Goal: Information Seeking & Learning: Learn about a topic

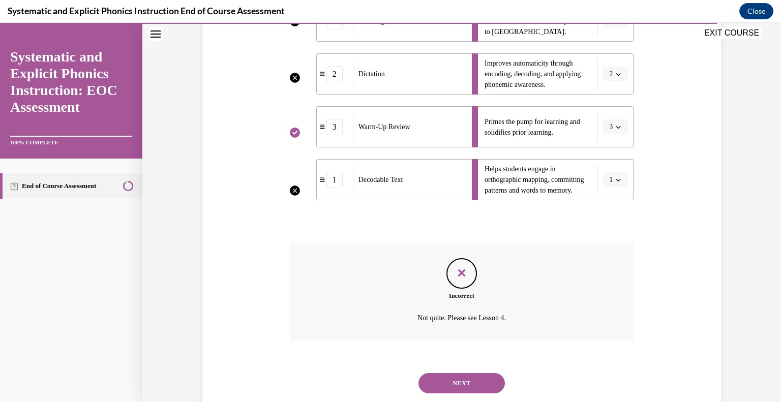
scroll to position [271, 0]
click at [459, 386] on button "NEXT" at bounding box center [461, 382] width 86 height 20
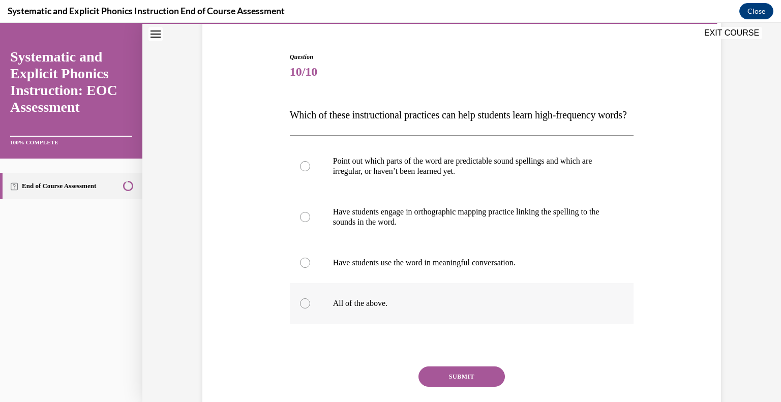
scroll to position [98, 0]
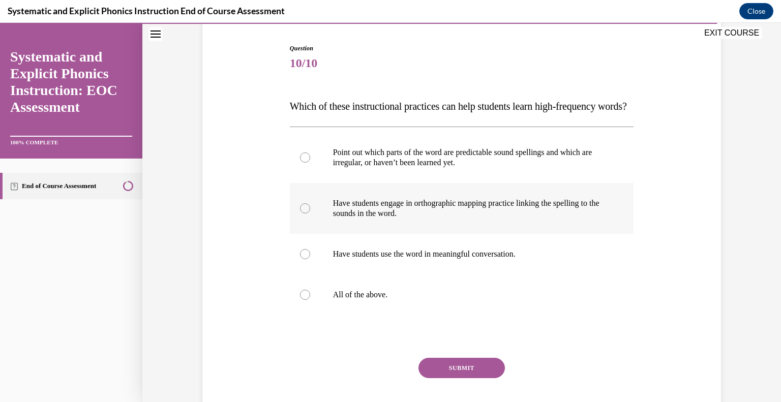
click at [305, 213] on div at bounding box center [305, 208] width 10 height 10
click at [475, 378] on button "SUBMIT" at bounding box center [461, 368] width 86 height 20
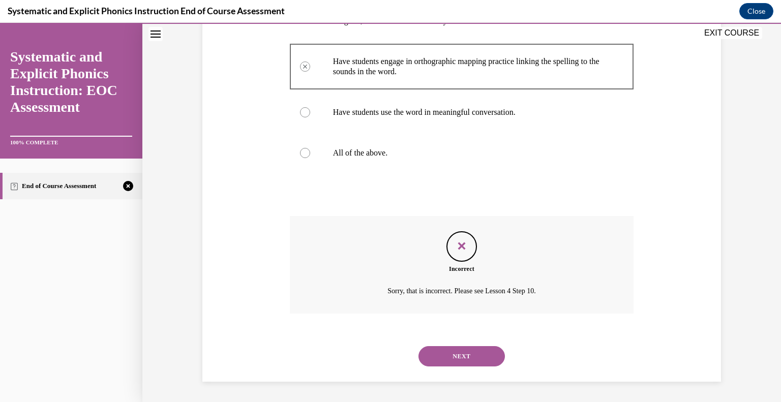
scroll to position [259, 0]
click at [449, 361] on button "NEXT" at bounding box center [461, 356] width 86 height 20
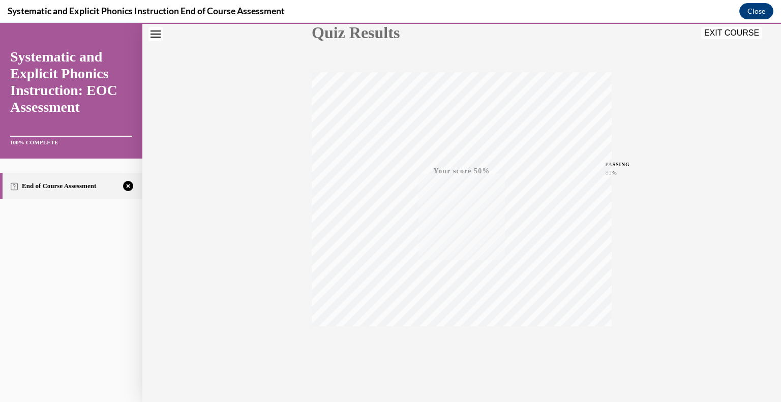
scroll to position [141, 0]
click at [462, 328] on span "TAKE AGAIN" at bounding box center [462, 326] width 36 height 6
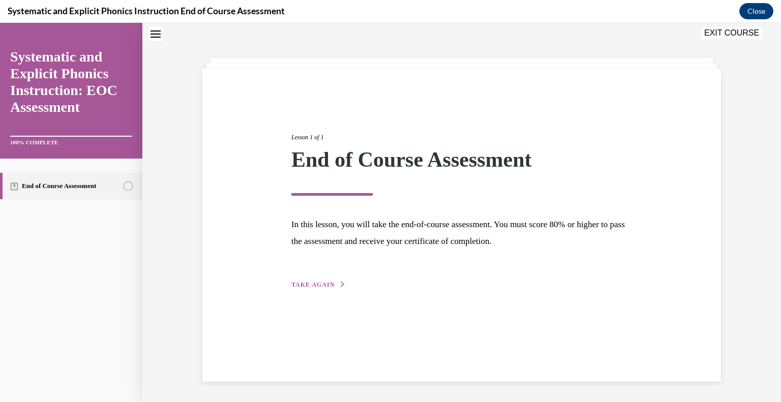
click at [299, 285] on span "TAKE AGAIN" at bounding box center [312, 284] width 43 height 7
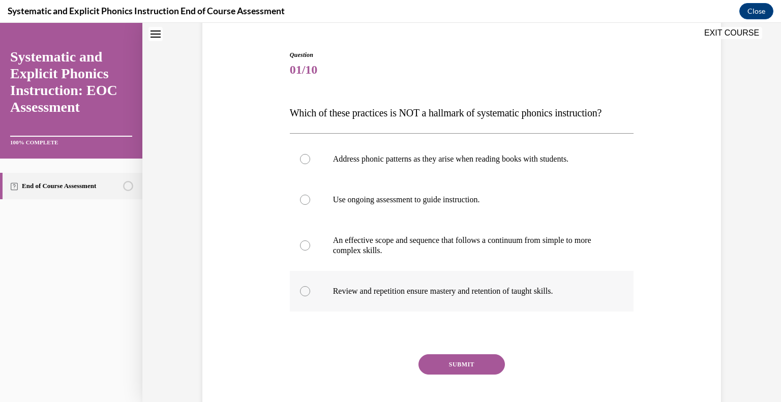
scroll to position [104, 0]
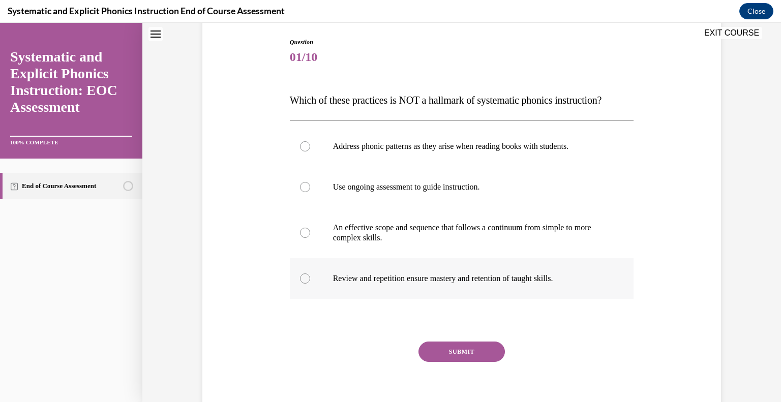
click at [304, 277] on div at bounding box center [305, 278] width 10 height 10
click at [451, 352] on button "SUBMIT" at bounding box center [461, 352] width 86 height 20
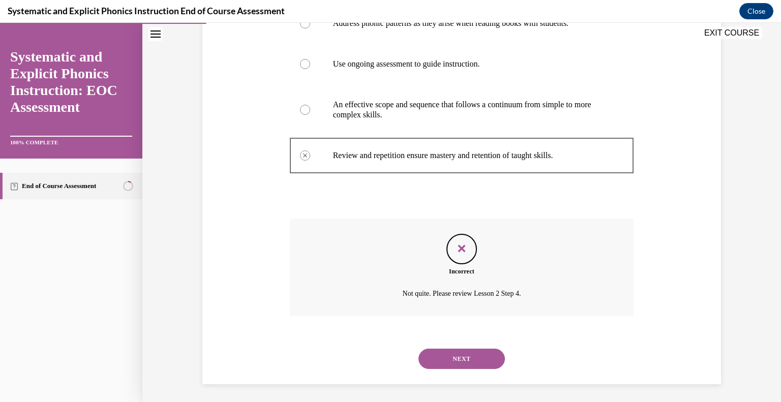
scroll to position [229, 0]
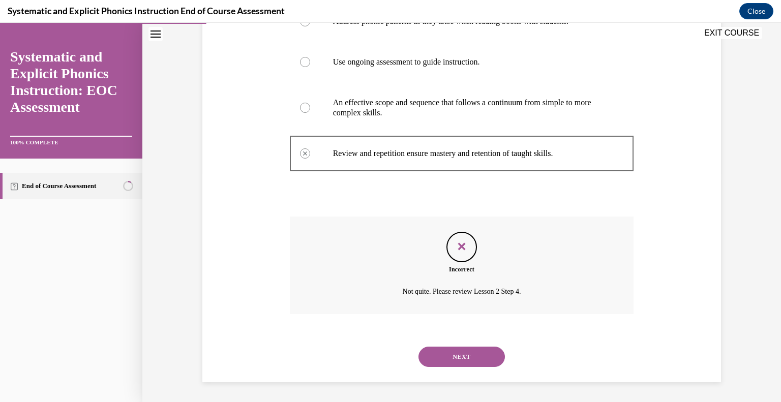
click at [445, 360] on button "NEXT" at bounding box center [461, 357] width 86 height 20
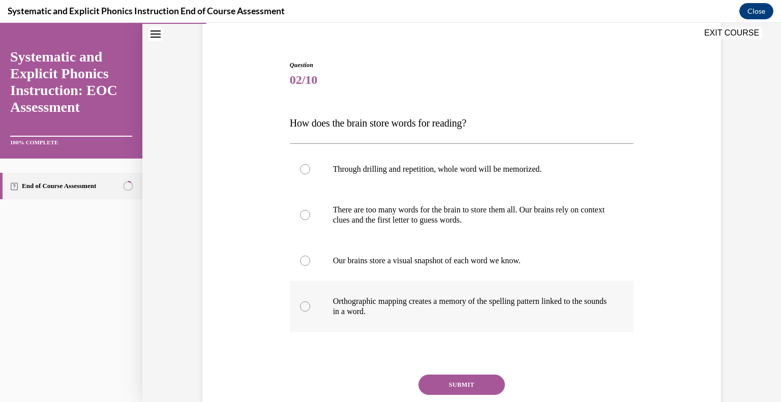
scroll to position [85, 0]
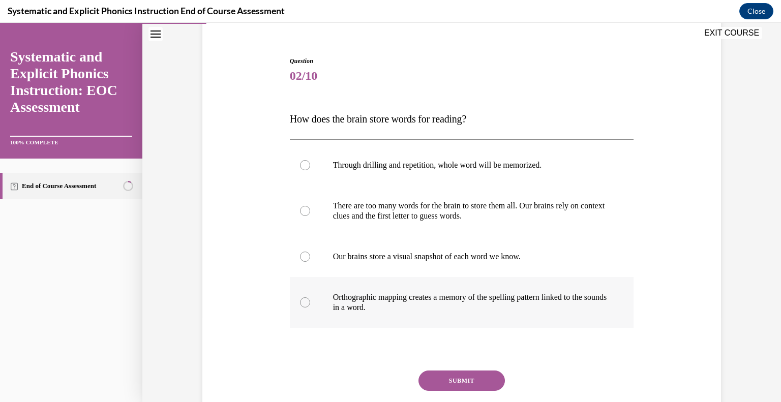
click at [303, 301] on div at bounding box center [305, 302] width 10 height 10
click at [453, 381] on button "SUBMIT" at bounding box center [461, 380] width 86 height 20
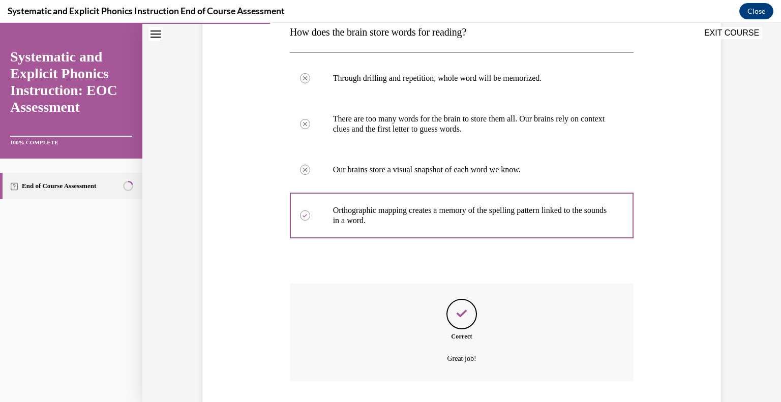
scroll to position [239, 0]
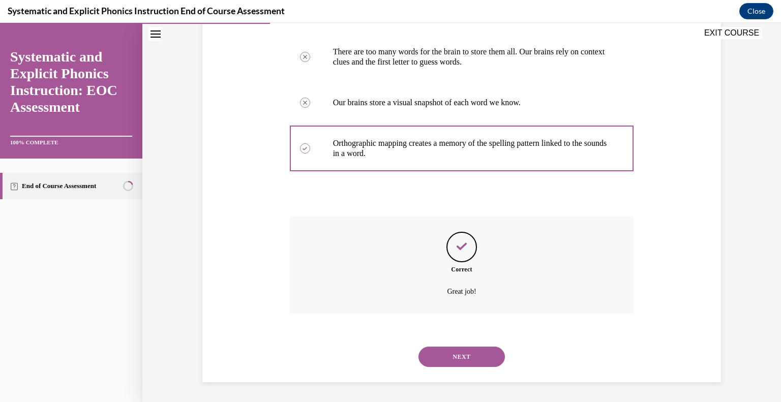
click at [456, 355] on button "NEXT" at bounding box center [461, 357] width 86 height 20
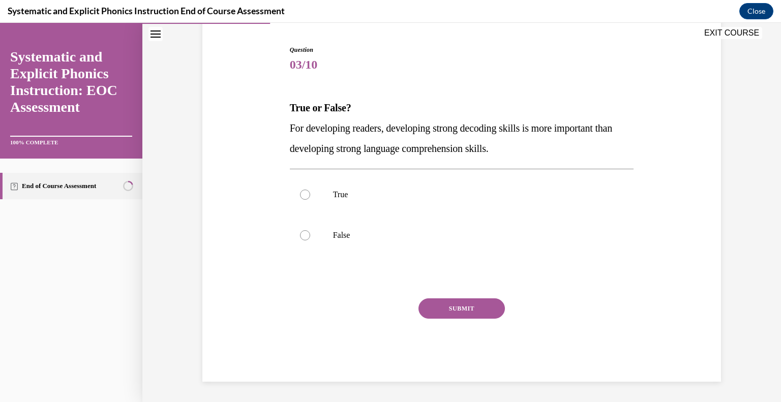
scroll to position [96, 0]
click at [302, 236] on div at bounding box center [305, 236] width 10 height 10
click at [446, 307] on button "SUBMIT" at bounding box center [461, 309] width 86 height 20
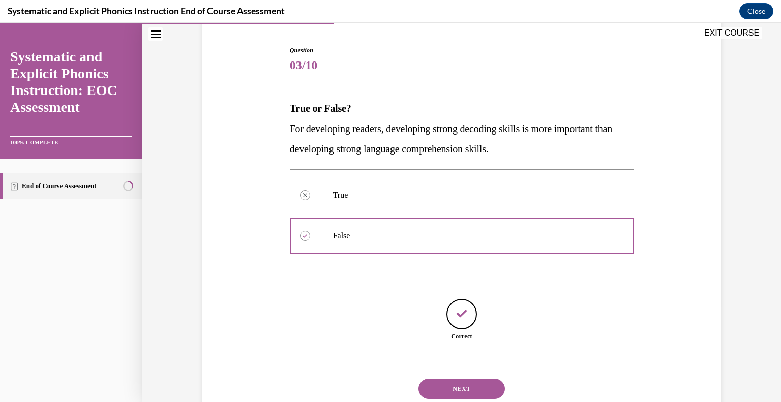
scroll to position [128, 0]
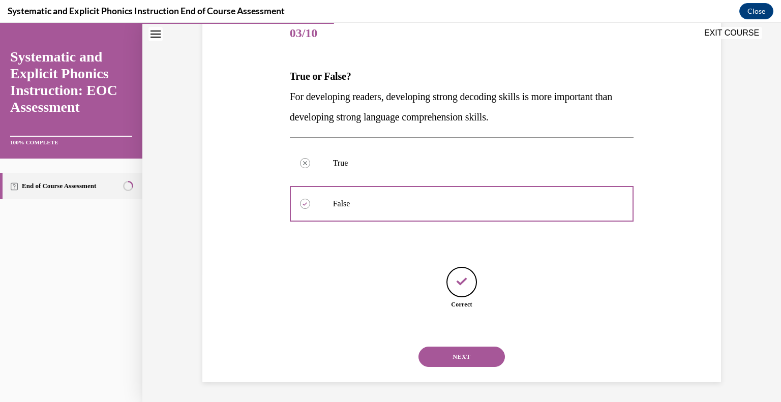
click at [478, 354] on button "NEXT" at bounding box center [461, 357] width 86 height 20
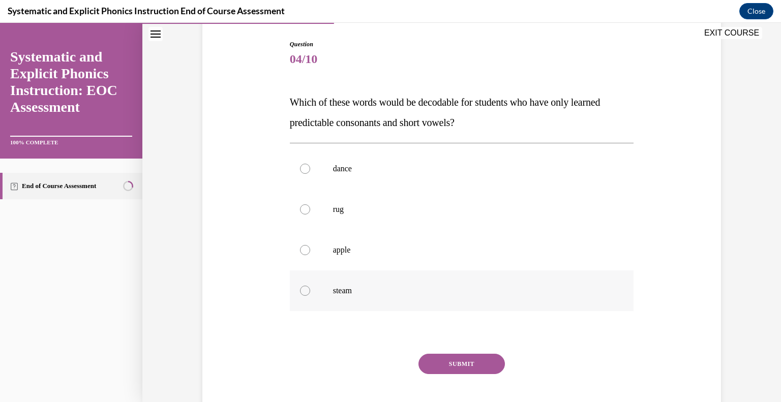
scroll to position [102, 0]
click at [305, 212] on div at bounding box center [305, 209] width 10 height 10
click at [459, 366] on button "SUBMIT" at bounding box center [461, 363] width 86 height 20
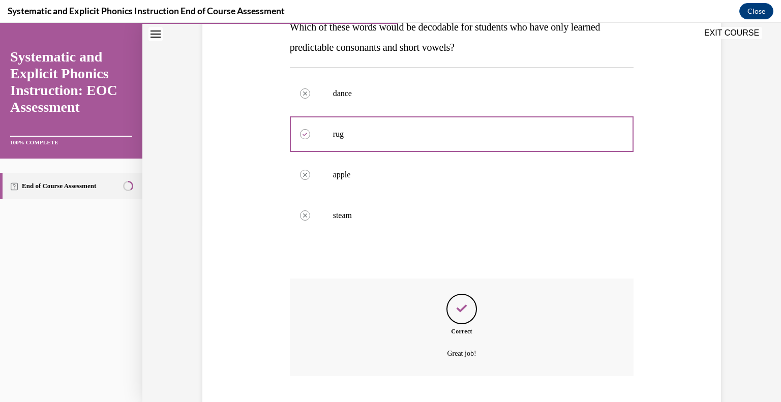
scroll to position [239, 0]
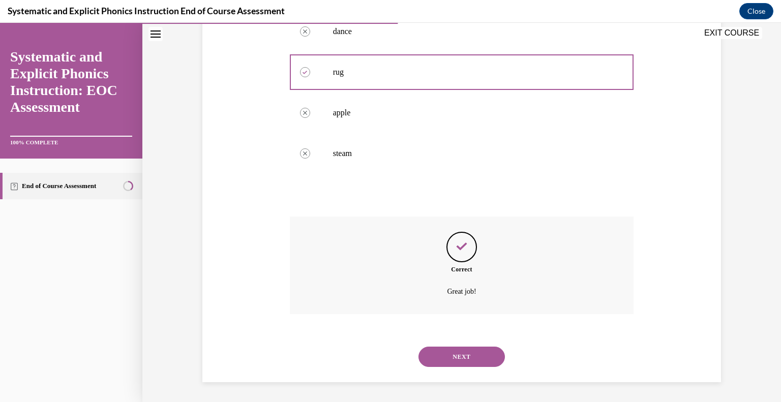
click at [469, 363] on button "NEXT" at bounding box center [461, 357] width 86 height 20
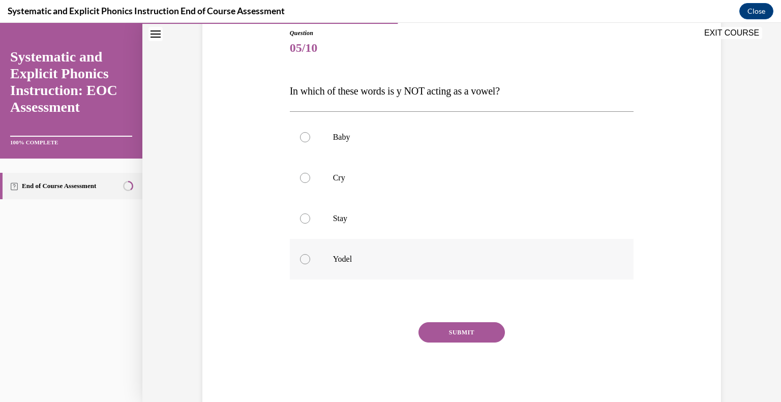
click at [304, 257] on div at bounding box center [305, 259] width 10 height 10
click at [451, 330] on button "SUBMIT" at bounding box center [461, 332] width 86 height 20
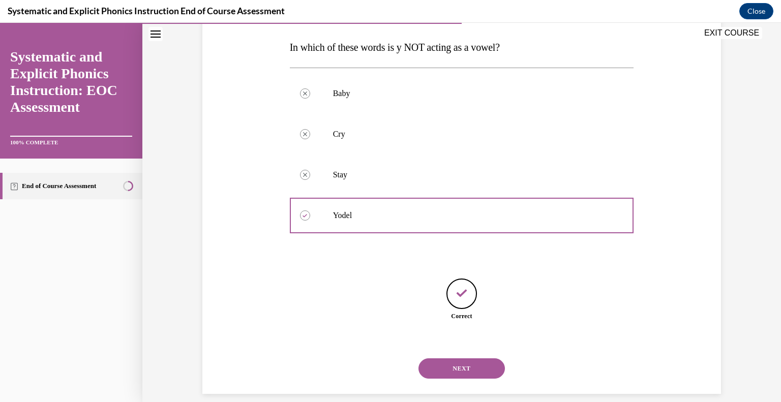
scroll to position [168, 0]
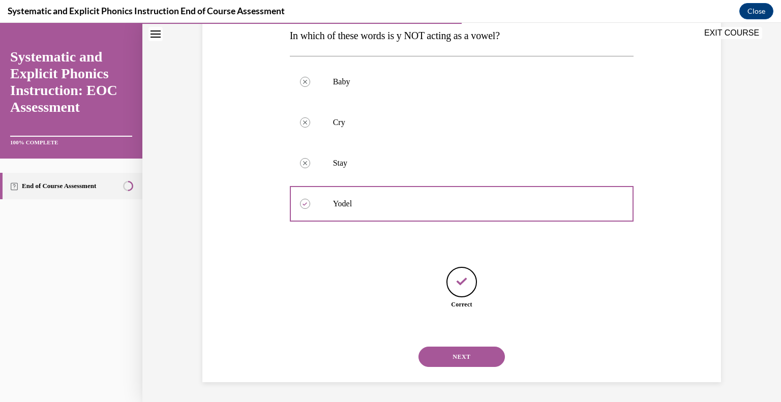
click at [468, 358] on button "NEXT" at bounding box center [461, 357] width 86 height 20
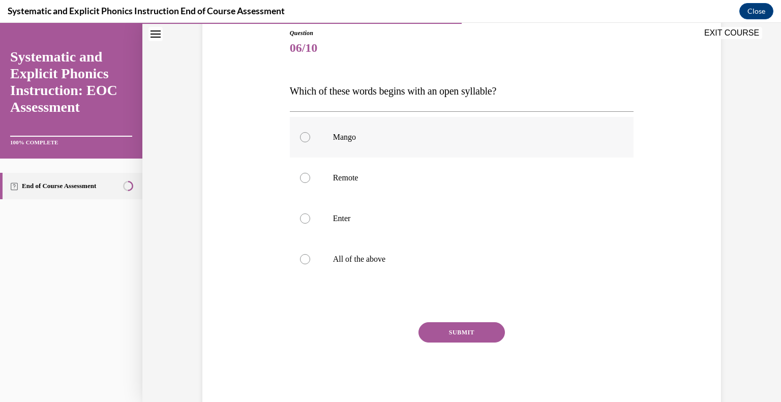
click at [307, 138] on div at bounding box center [305, 137] width 10 height 10
click at [451, 334] on button "SUBMIT" at bounding box center [461, 332] width 86 height 20
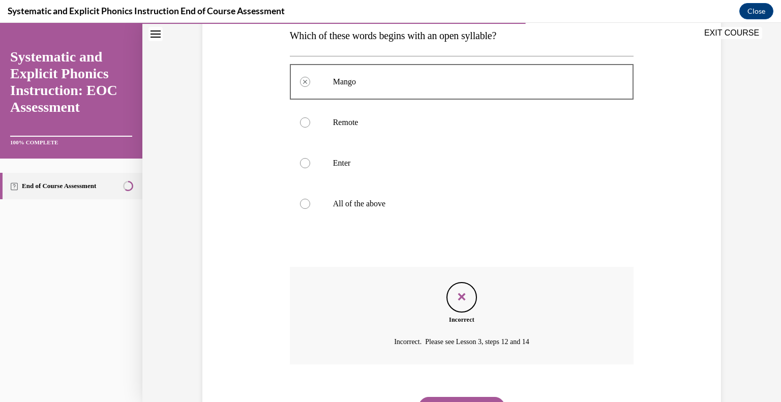
scroll to position [168, 0]
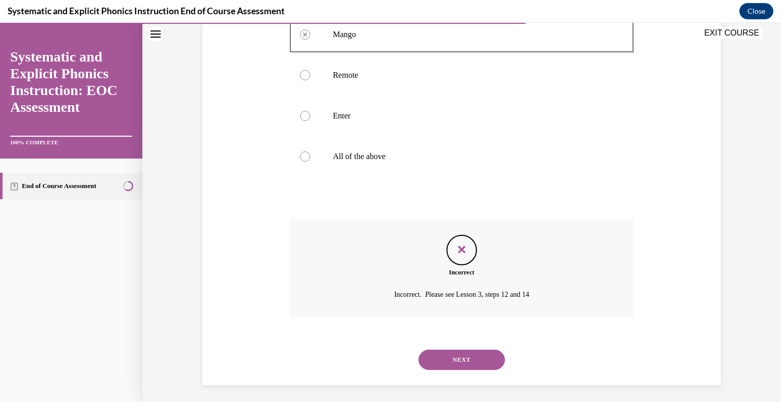
click at [443, 363] on button "NEXT" at bounding box center [461, 360] width 86 height 20
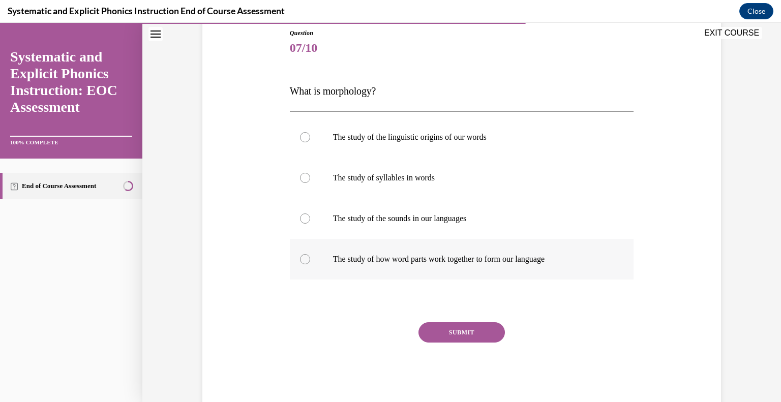
click at [301, 258] on div at bounding box center [305, 259] width 10 height 10
click at [450, 327] on button "SUBMIT" at bounding box center [461, 332] width 86 height 20
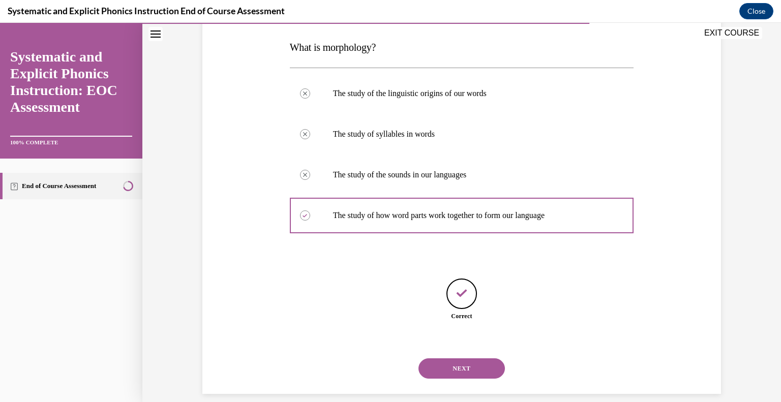
scroll to position [168, 0]
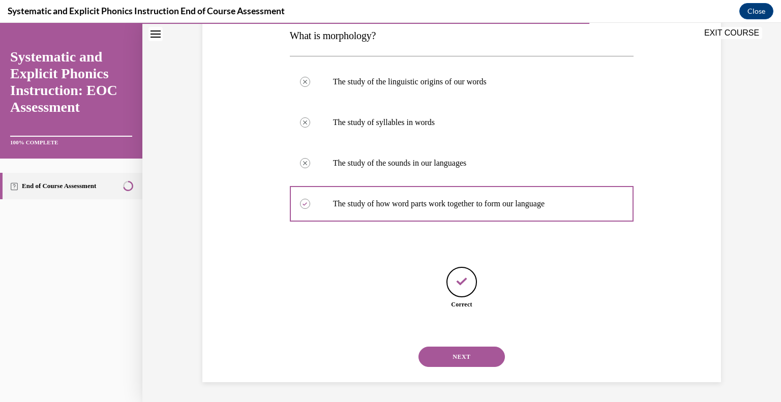
click at [459, 355] on button "NEXT" at bounding box center [461, 357] width 86 height 20
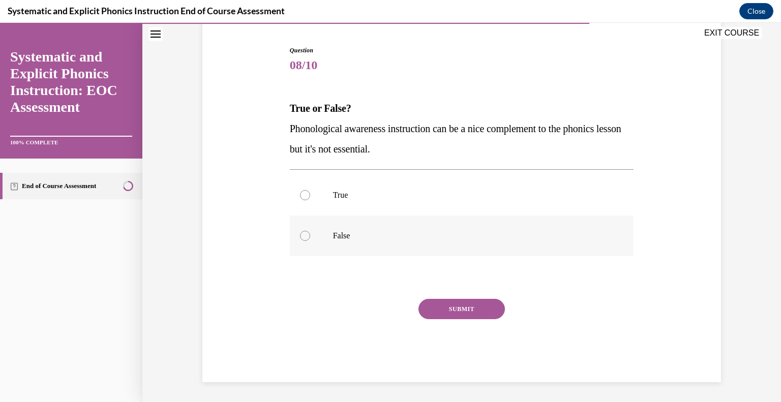
click at [306, 237] on div at bounding box center [305, 236] width 10 height 10
click at [442, 303] on button "SUBMIT" at bounding box center [461, 309] width 86 height 20
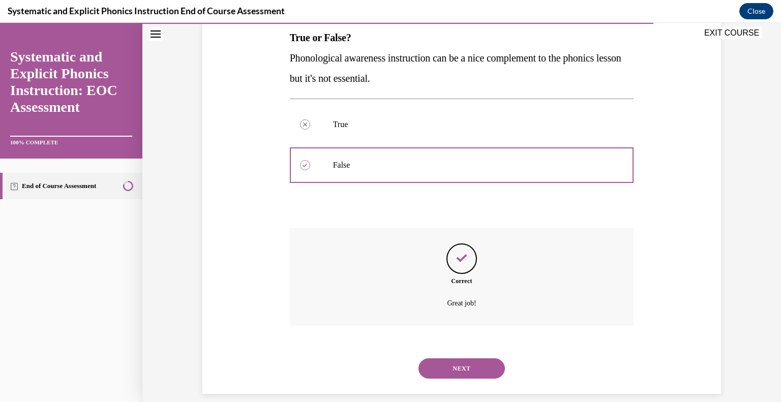
scroll to position [178, 0]
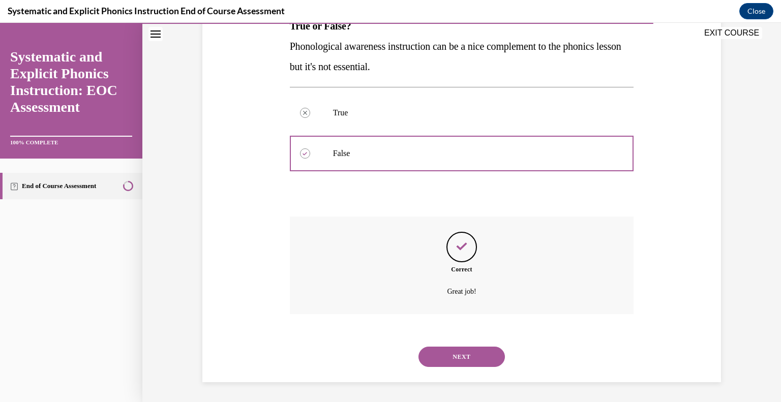
click at [452, 359] on button "NEXT" at bounding box center [461, 357] width 86 height 20
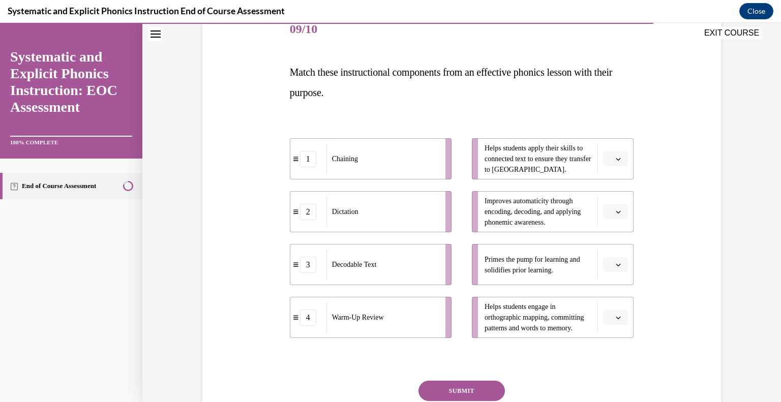
scroll to position [146, 0]
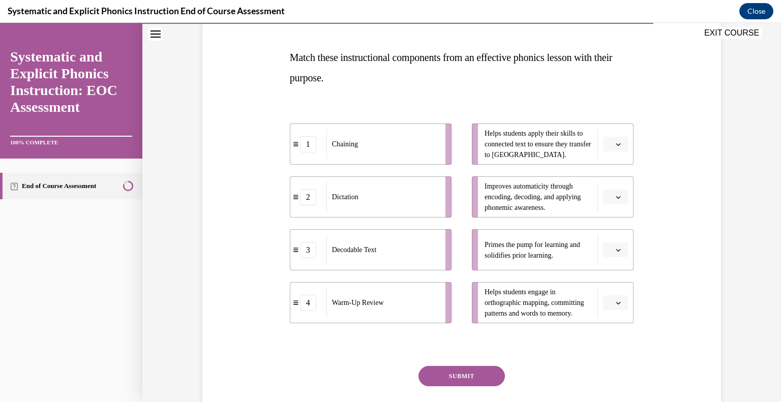
click at [620, 252] on span "button" at bounding box center [617, 249] width 7 height 7
click at [617, 333] on div "3" at bounding box center [614, 333] width 25 height 20
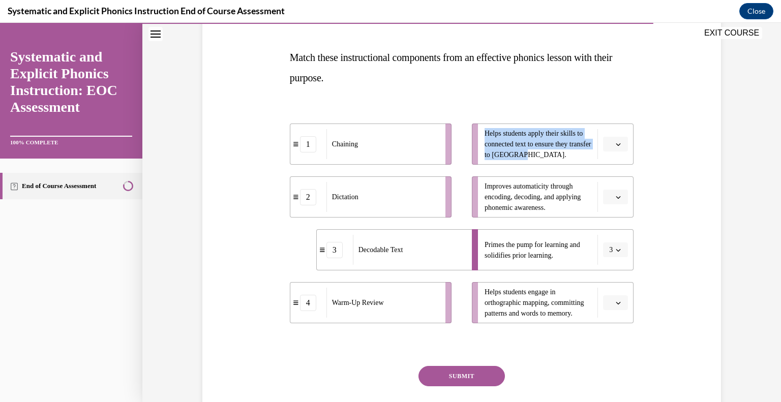
drag, startPoint x: 547, startPoint y: 152, endPoint x: 484, endPoint y: 131, distance: 66.1
click at [484, 131] on span "Helps students apply their skills to connected text to ensure they transfer to …" at bounding box center [538, 144] width 108 height 32
copy span "Helps students apply their skills to connected text to ensure they transfer to …"
click at [570, 95] on div "Question 09/10 Match these instructional components from an effective phonics l…" at bounding box center [462, 222] width 344 height 454
click at [616, 250] on icon "button" at bounding box center [617, 250] width 5 height 5
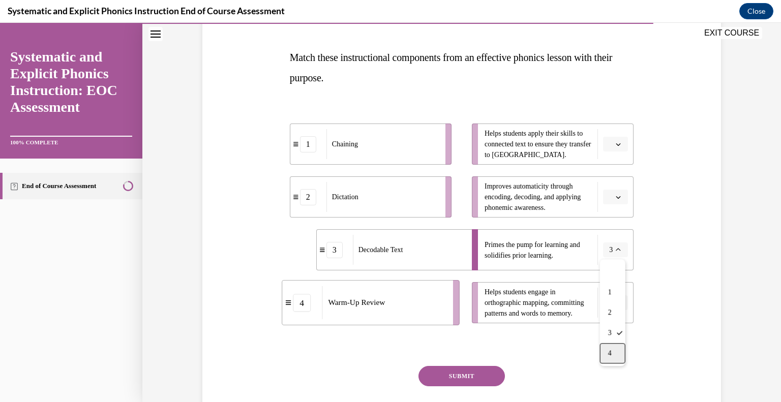
click at [618, 356] on div "4" at bounding box center [612, 353] width 25 height 20
drag, startPoint x: 621, startPoint y: 141, endPoint x: 604, endPoint y: 156, distance: 22.4
click at [621, 141] on span "button" at bounding box center [617, 144] width 7 height 7
click at [611, 227] on span "3" at bounding box center [612, 227] width 4 height 8
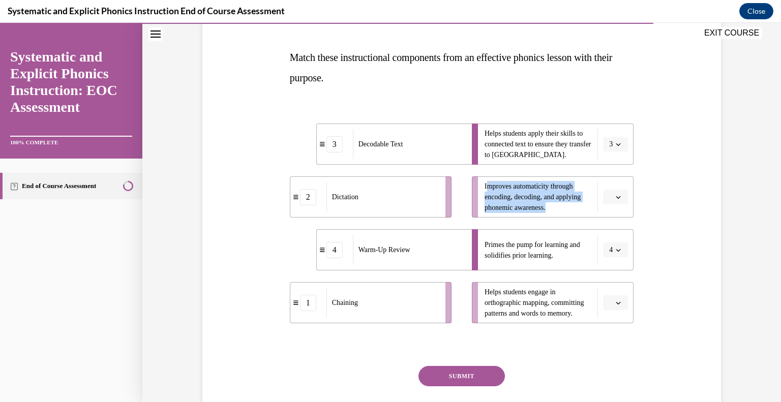
drag, startPoint x: 557, startPoint y: 208, endPoint x: 486, endPoint y: 182, distance: 75.1
click at [486, 182] on span "Improves automaticity through encoding, decoding, and applying phonemic awarene…" at bounding box center [538, 197] width 108 height 32
copy span "mproves automaticity through encoding, decoding, and applying phonemic awarenes…"
click at [617, 194] on span "button" at bounding box center [617, 197] width 7 height 7
drag, startPoint x: 615, startPoint y: 240, endPoint x: 627, endPoint y: 233, distance: 13.0
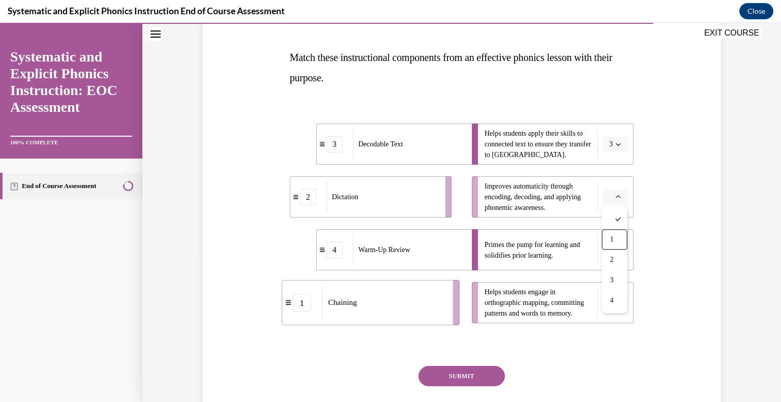
click at [616, 240] on div "1" at bounding box center [614, 239] width 25 height 20
click at [682, 204] on div "Question 09/10 Match these instructional components from an effective phonics l…" at bounding box center [461, 206] width 523 height 485
click at [619, 303] on icon "button" at bounding box center [618, 303] width 5 height 3
click at [606, 239] on div "2" at bounding box center [614, 239] width 25 height 20
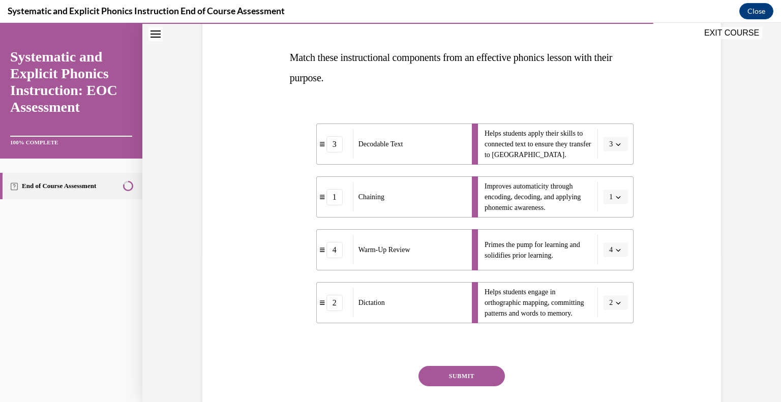
click at [481, 376] on button "SUBMIT" at bounding box center [461, 376] width 86 height 20
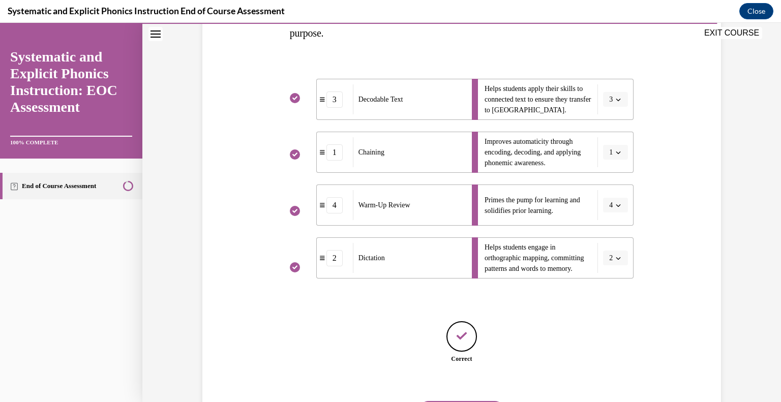
scroll to position [246, 0]
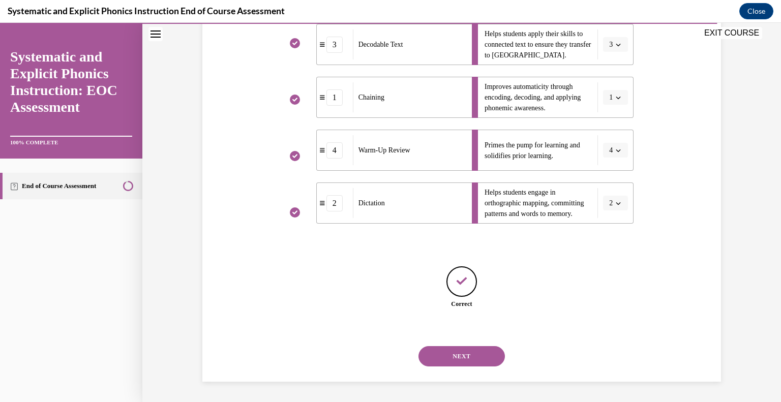
click at [475, 355] on button "NEXT" at bounding box center [461, 356] width 86 height 20
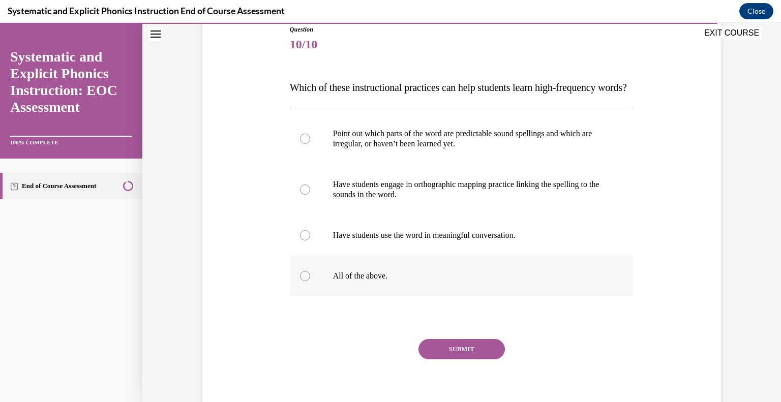
scroll to position [126, 0]
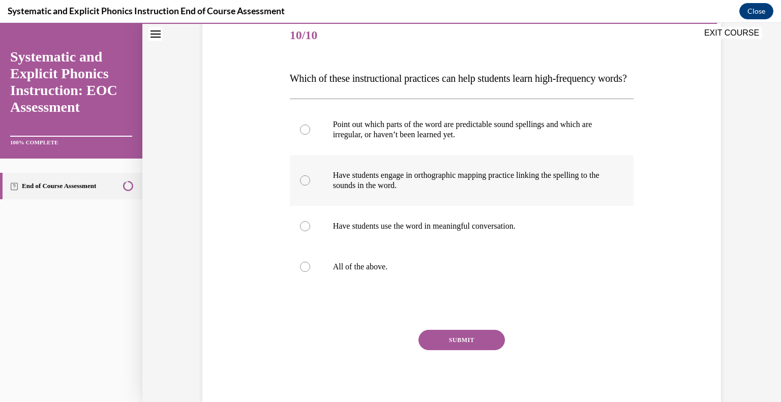
click at [368, 191] on p "Have students engage in orthographic mapping practice linking the spelling to t…" at bounding box center [470, 180] width 275 height 20
click at [446, 350] on button "SUBMIT" at bounding box center [461, 340] width 86 height 20
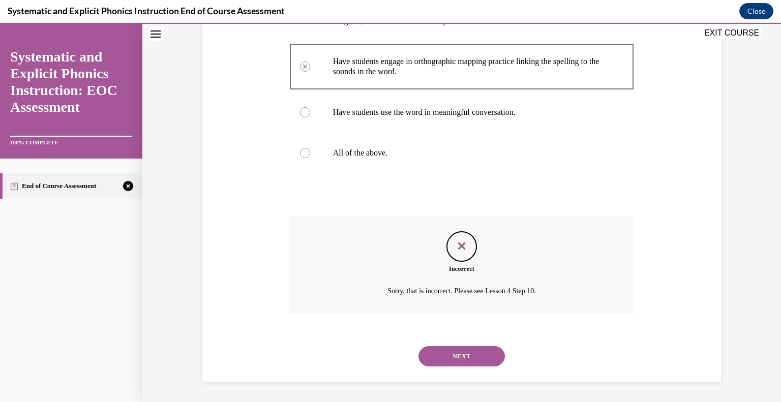
scroll to position [259, 0]
click at [471, 357] on button "NEXT" at bounding box center [461, 356] width 86 height 20
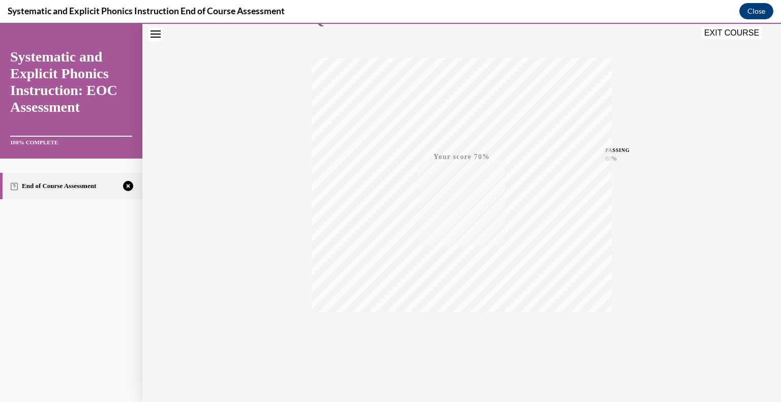
scroll to position [141, 0]
click at [465, 337] on icon "button" at bounding box center [462, 340] width 36 height 11
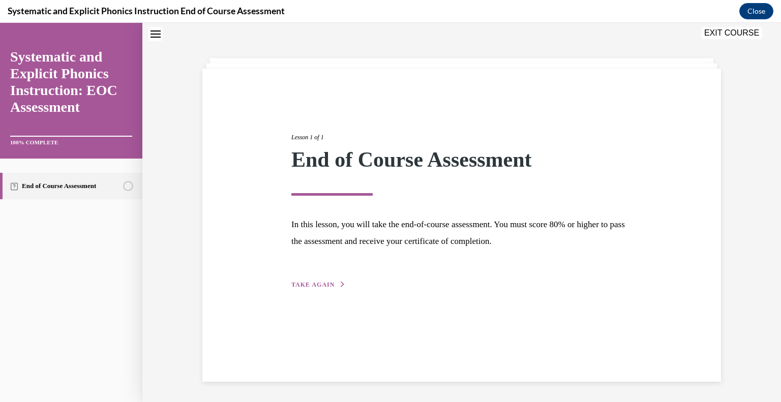
click at [301, 283] on span "TAKE AGAIN" at bounding box center [312, 284] width 43 height 7
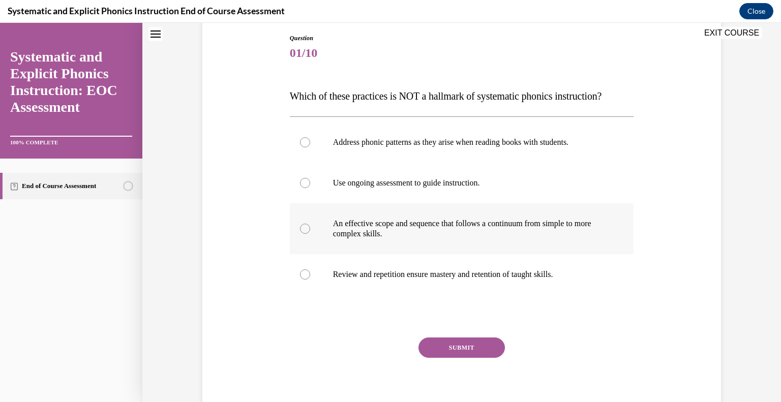
scroll to position [109, 0]
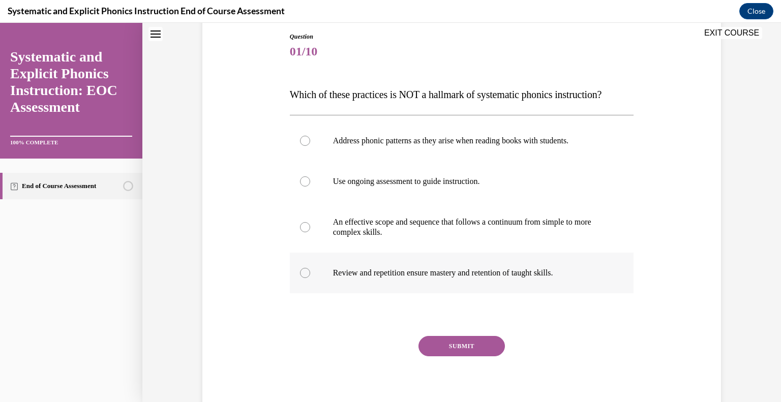
drag, startPoint x: 304, startPoint y: 272, endPoint x: 312, endPoint y: 275, distance: 8.5
click at [304, 272] on div at bounding box center [305, 273] width 10 height 10
click at [455, 343] on button "SUBMIT" at bounding box center [461, 346] width 86 height 20
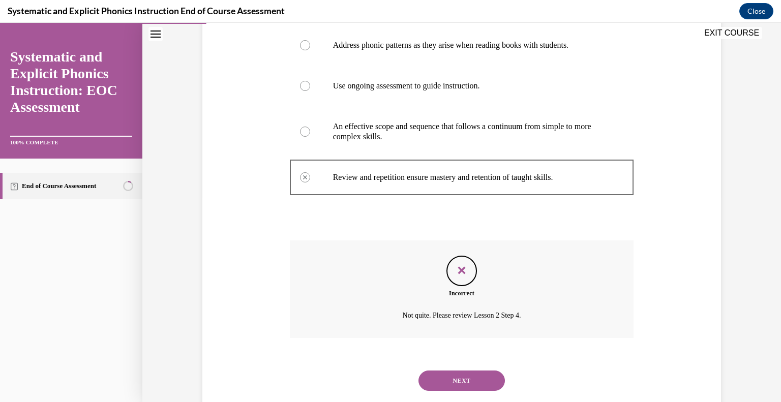
scroll to position [229, 0]
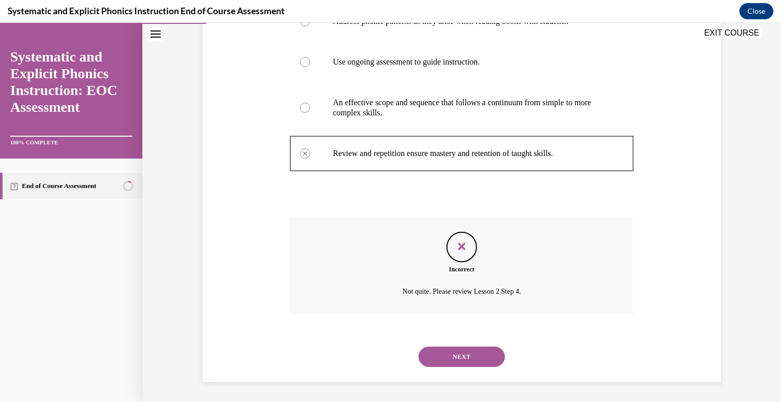
click at [471, 358] on button "NEXT" at bounding box center [461, 357] width 86 height 20
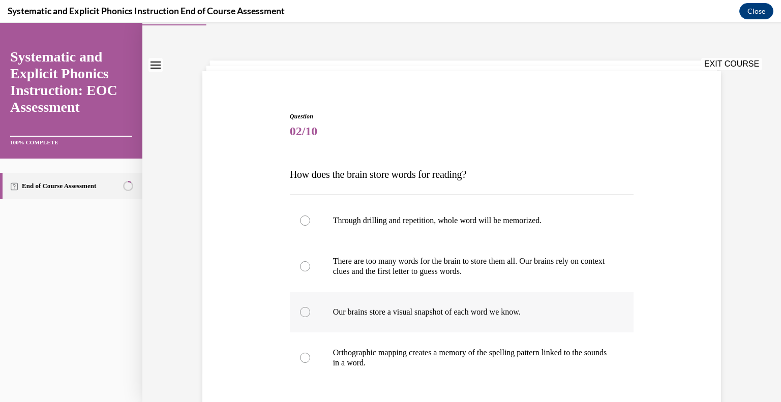
scroll to position [57, 0]
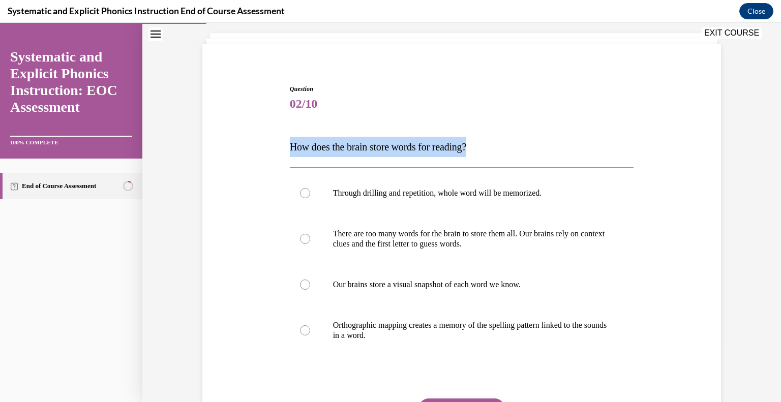
drag, startPoint x: 487, startPoint y: 147, endPoint x: 276, endPoint y: 153, distance: 210.5
click at [276, 153] on div "Question 02/10 How does the brain store words for reading? Through drilling and…" at bounding box center [461, 268] width 523 height 428
copy span "How does the brain store words for reading?"
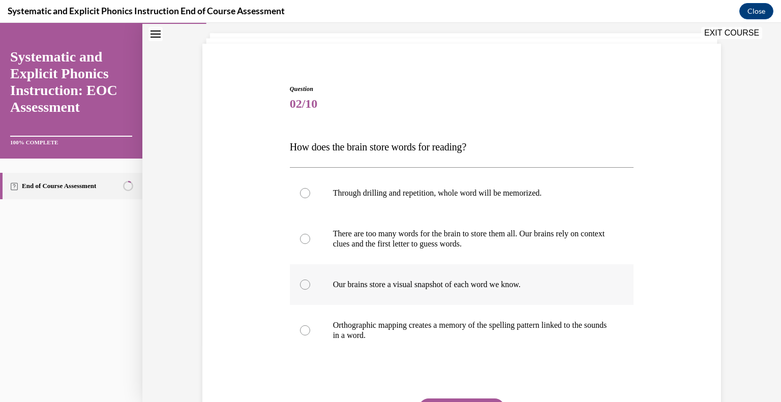
click at [608, 283] on div "Our brains store a visual snapshot of each word we know." at bounding box center [462, 284] width 344 height 41
click at [641, 165] on div "Question 02/10 How does the brain store words for reading? Through drilling and…" at bounding box center [461, 268] width 523 height 428
click at [304, 332] on div at bounding box center [305, 330] width 10 height 10
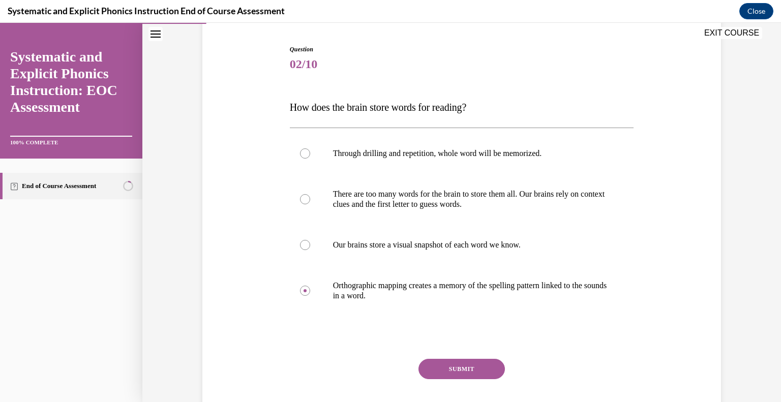
click at [463, 364] on button "SUBMIT" at bounding box center [461, 369] width 86 height 20
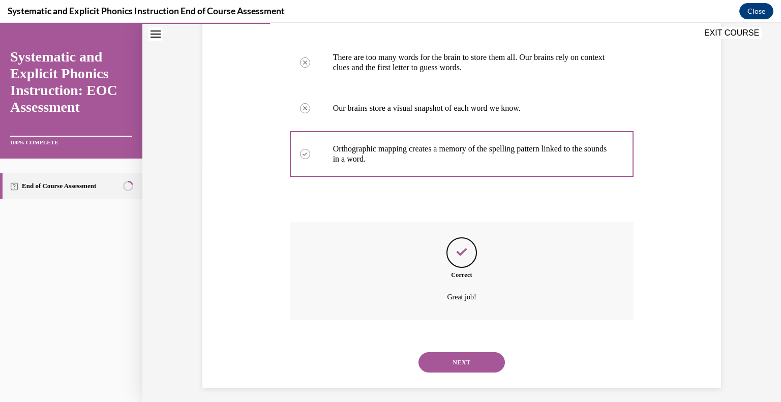
scroll to position [239, 0]
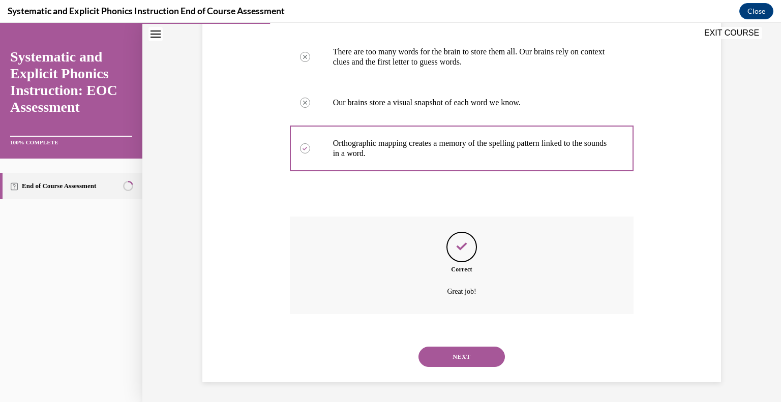
click at [488, 354] on button "NEXT" at bounding box center [461, 357] width 86 height 20
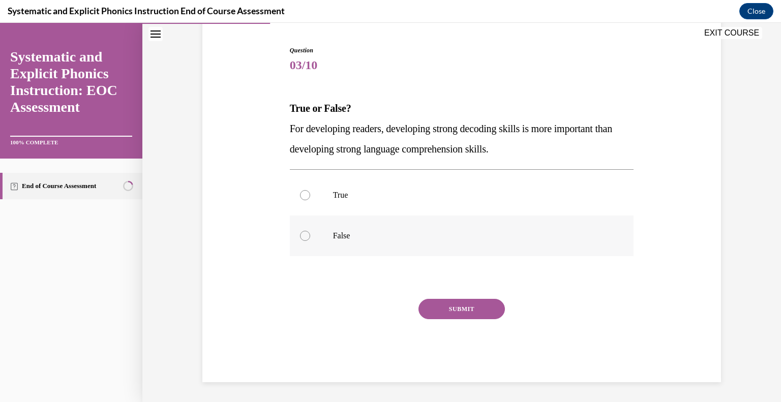
click at [301, 235] on div at bounding box center [305, 236] width 10 height 10
click at [446, 316] on button "SUBMIT" at bounding box center [461, 309] width 86 height 20
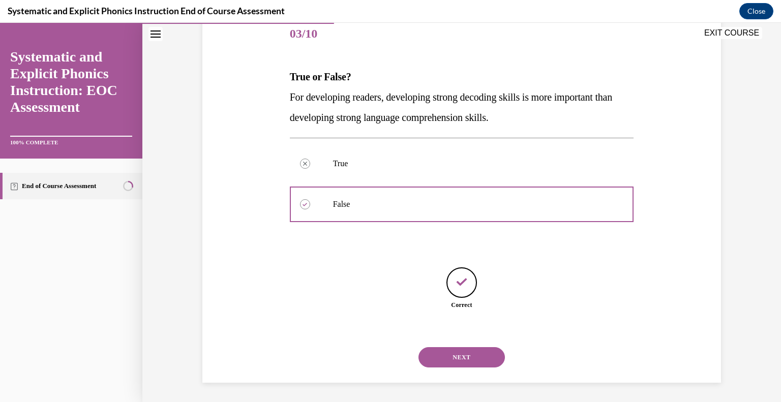
scroll to position [128, 0]
click at [460, 350] on button "NEXT" at bounding box center [461, 357] width 86 height 20
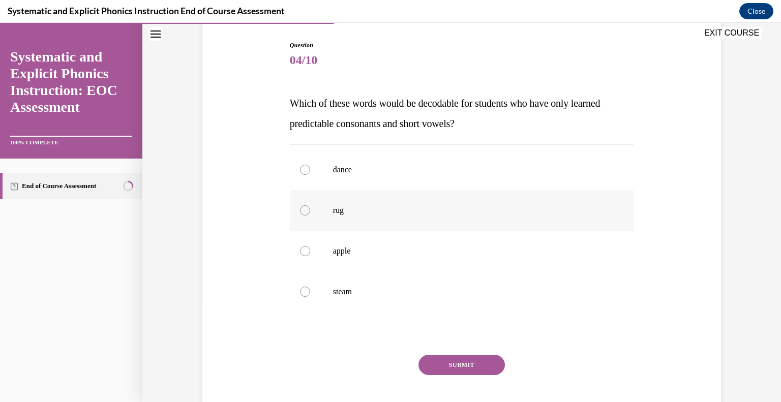
scroll to position [102, 0]
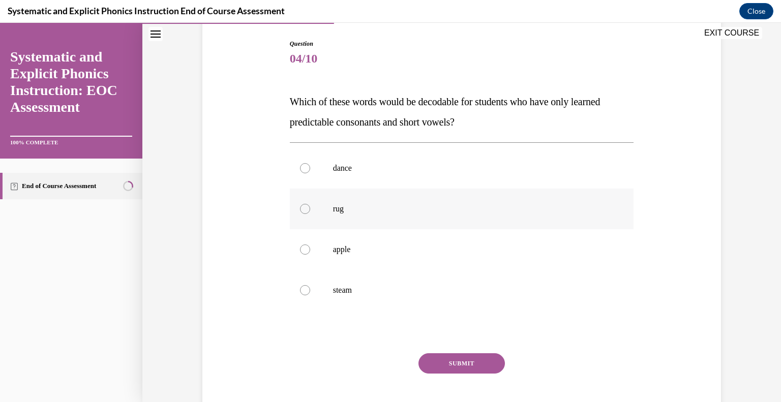
click at [305, 208] on div at bounding box center [305, 209] width 10 height 10
click at [447, 360] on button "SUBMIT" at bounding box center [461, 363] width 86 height 20
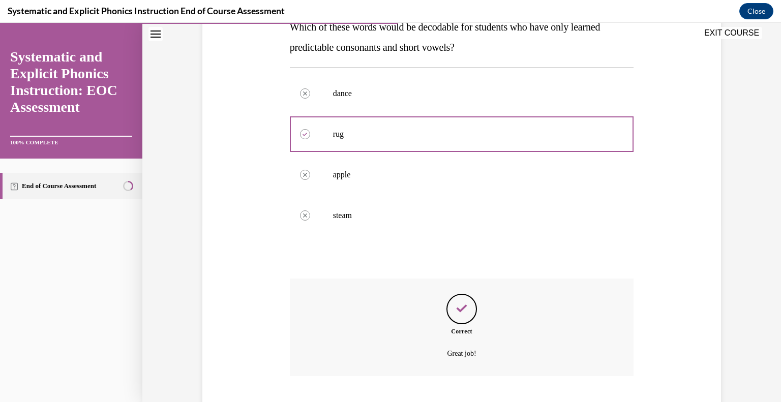
scroll to position [239, 0]
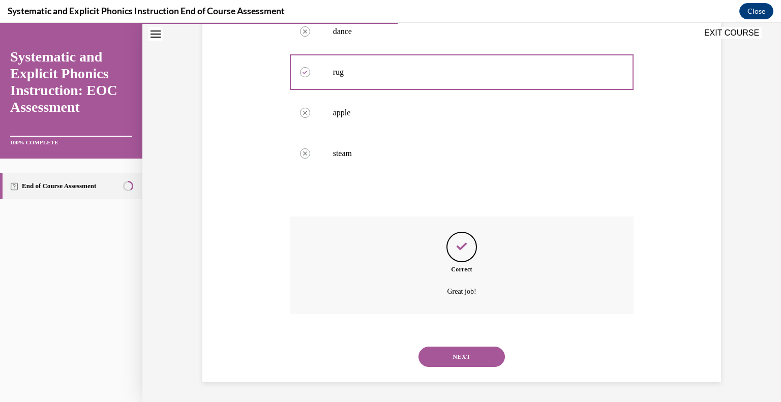
click at [457, 353] on button "NEXT" at bounding box center [461, 357] width 86 height 20
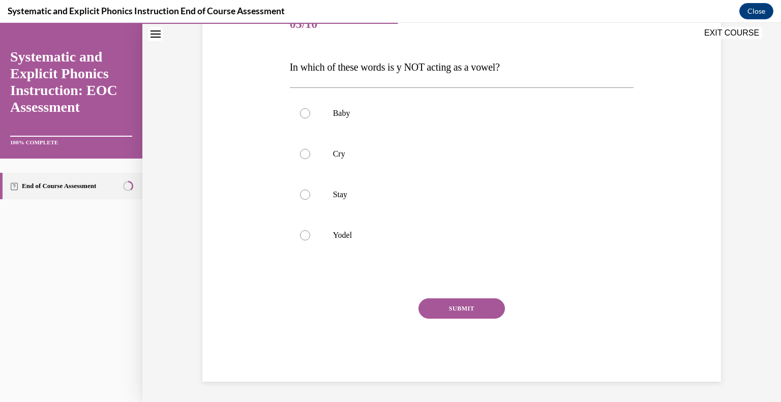
scroll to position [113, 0]
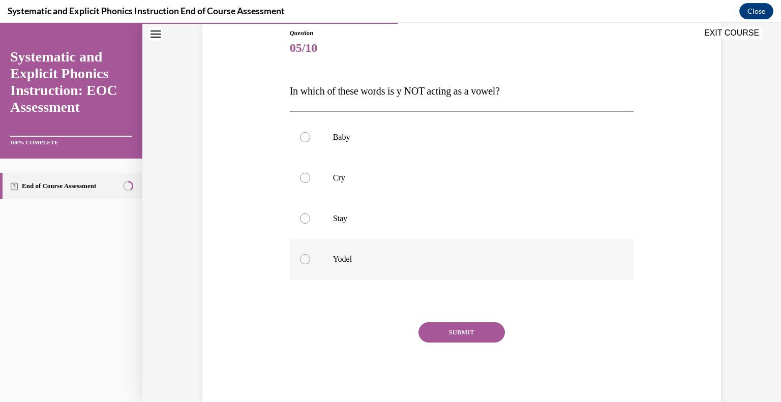
click at [320, 261] on div at bounding box center [462, 259] width 344 height 41
click at [440, 329] on button "SUBMIT" at bounding box center [461, 332] width 86 height 20
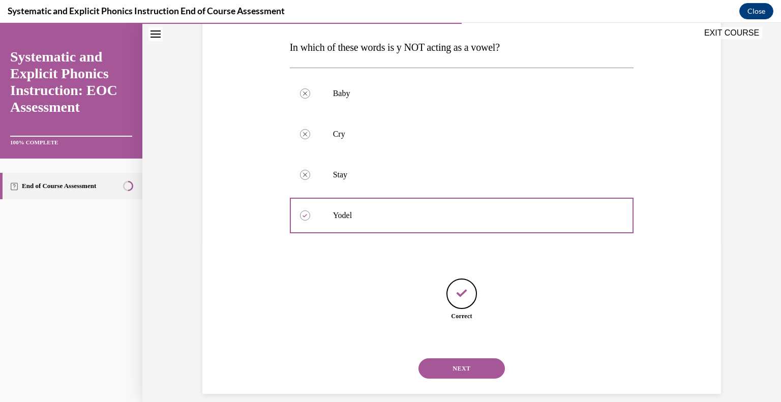
scroll to position [168, 0]
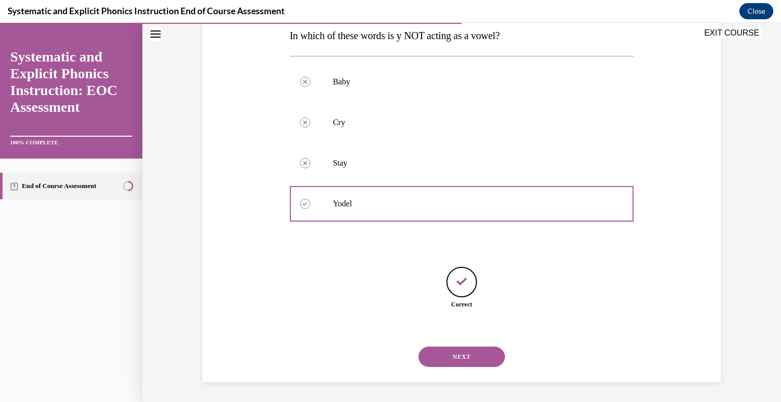
click at [458, 352] on button "NEXT" at bounding box center [461, 357] width 86 height 20
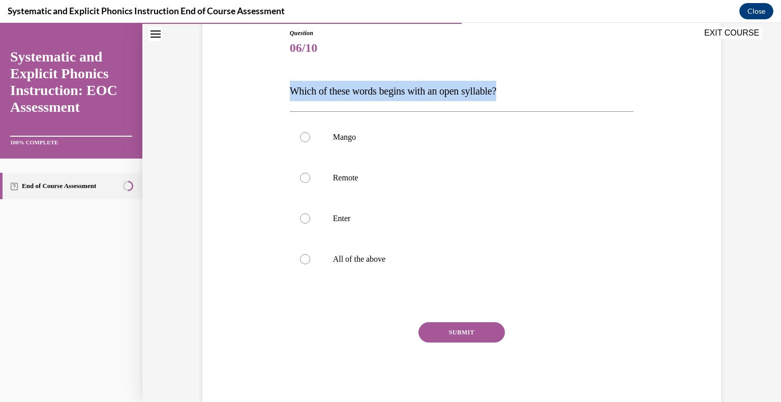
drag, startPoint x: 510, startPoint y: 91, endPoint x: 290, endPoint y: 86, distance: 220.6
click at [290, 86] on p "Which of these words begins with an open syllable?" at bounding box center [462, 91] width 344 height 20
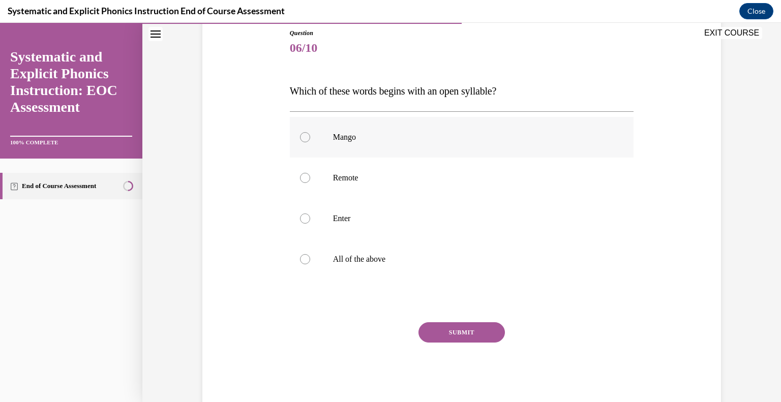
click at [547, 146] on div at bounding box center [462, 137] width 344 height 41
drag, startPoint x: 515, startPoint y: 90, endPoint x: 388, endPoint y: 97, distance: 127.2
click at [388, 97] on p "Which of these words begins with an open syllable?" at bounding box center [462, 91] width 344 height 20
copy span "begins with an open syllable?"
click at [303, 215] on div at bounding box center [305, 218] width 10 height 10
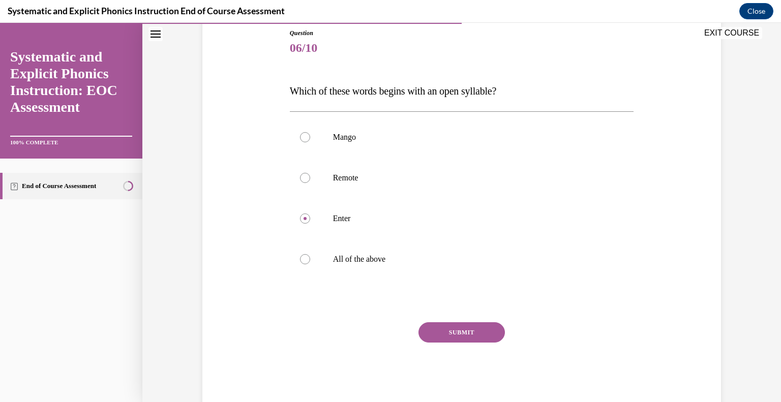
click at [445, 334] on button "SUBMIT" at bounding box center [461, 332] width 86 height 20
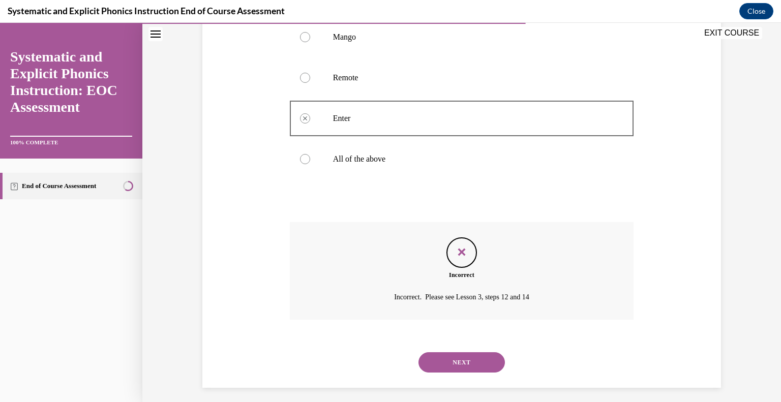
scroll to position [219, 0]
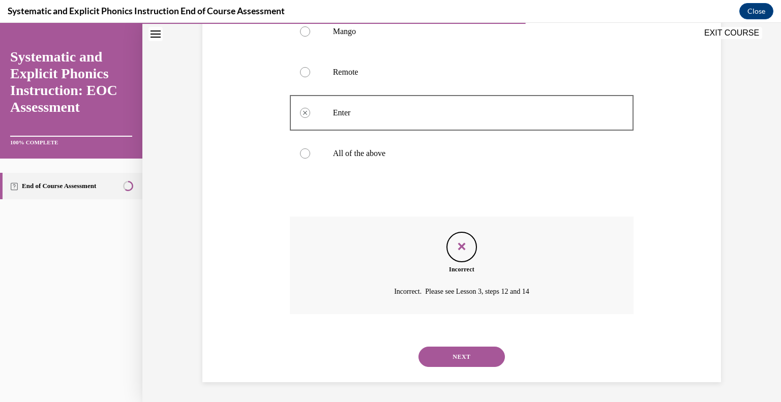
click at [448, 358] on button "NEXT" at bounding box center [461, 357] width 86 height 20
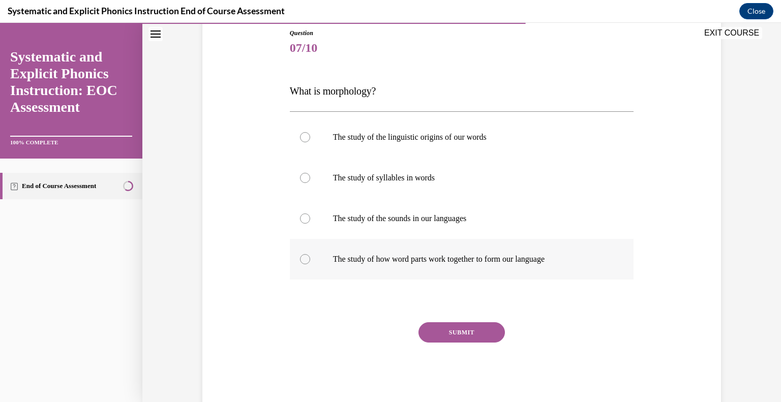
click at [310, 265] on div at bounding box center [462, 259] width 344 height 41
click at [468, 337] on button "SUBMIT" at bounding box center [461, 332] width 86 height 20
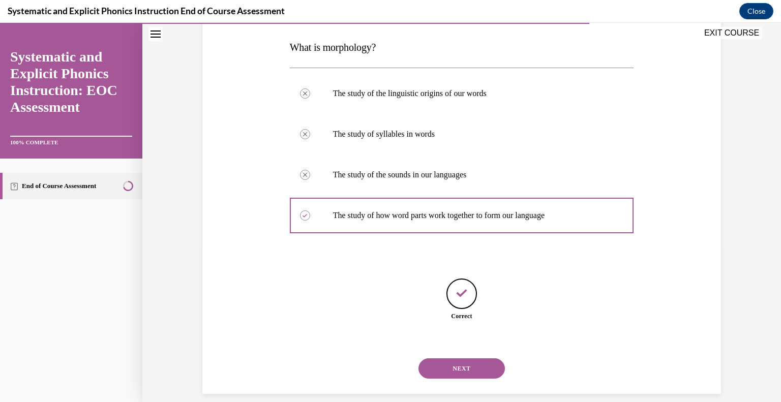
scroll to position [168, 0]
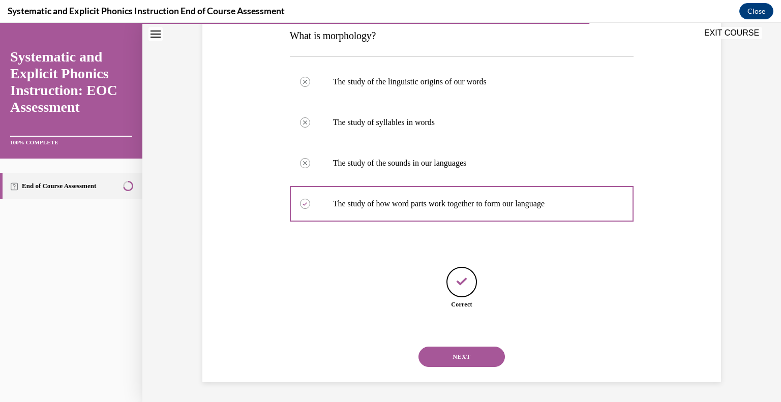
click at [476, 356] on button "NEXT" at bounding box center [461, 357] width 86 height 20
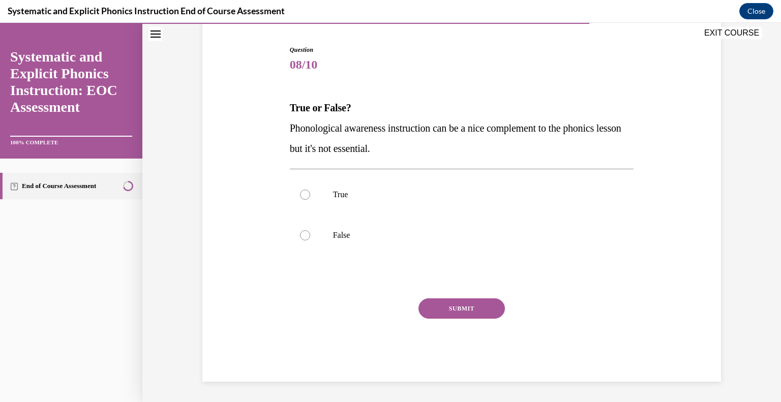
scroll to position [96, 0]
click at [327, 247] on div at bounding box center [462, 235] width 344 height 41
click at [433, 309] on button "SUBMIT" at bounding box center [461, 309] width 86 height 20
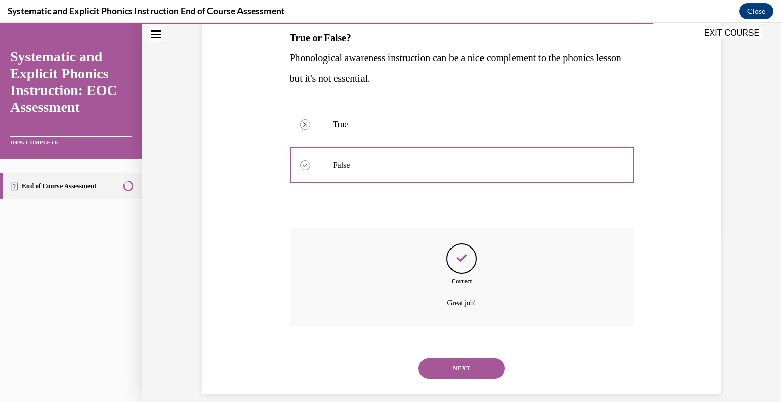
scroll to position [178, 0]
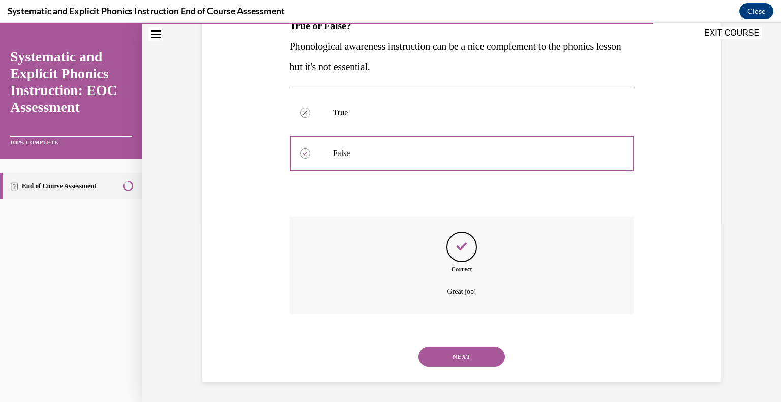
click at [457, 360] on button "NEXT" at bounding box center [461, 357] width 86 height 20
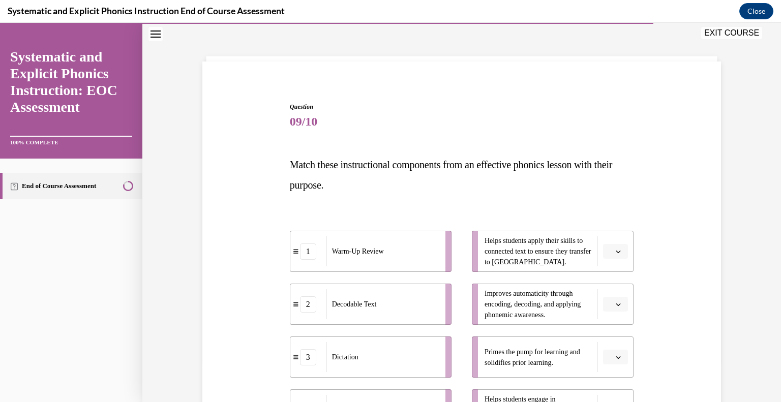
scroll to position [40, 0]
click at [621, 250] on span "button" at bounding box center [617, 250] width 7 height 7
click at [610, 311] on span "2" at bounding box center [612, 314] width 4 height 8
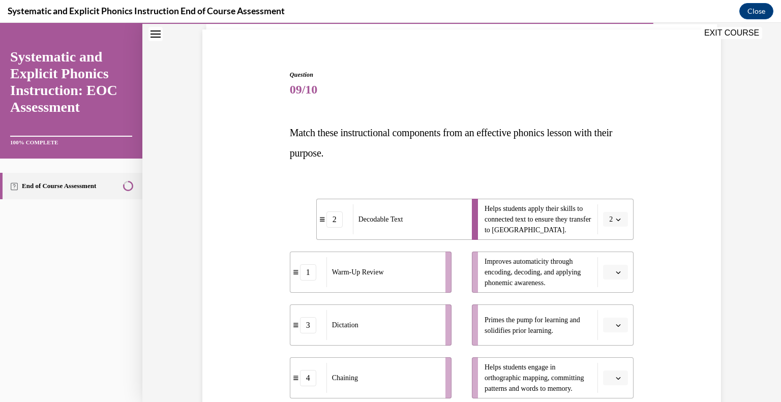
scroll to position [85, 0]
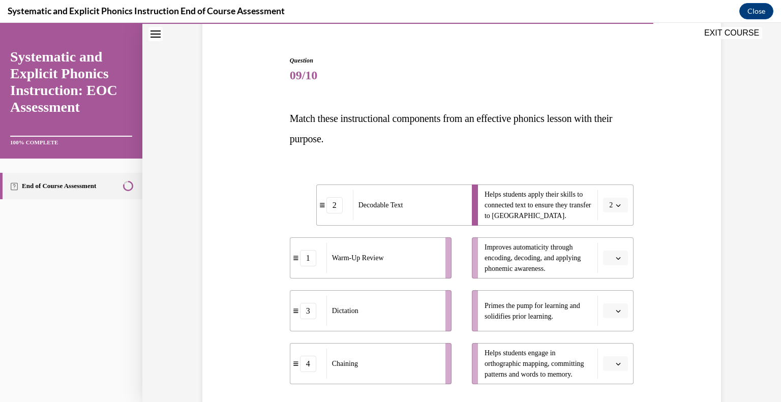
click at [617, 258] on icon "button" at bounding box center [618, 258] width 5 height 3
click at [610, 363] on span "4" at bounding box center [612, 362] width 4 height 8
click at [619, 307] on span "button" at bounding box center [617, 310] width 7 height 7
click at [613, 230] on span "1" at bounding box center [612, 227] width 4 height 8
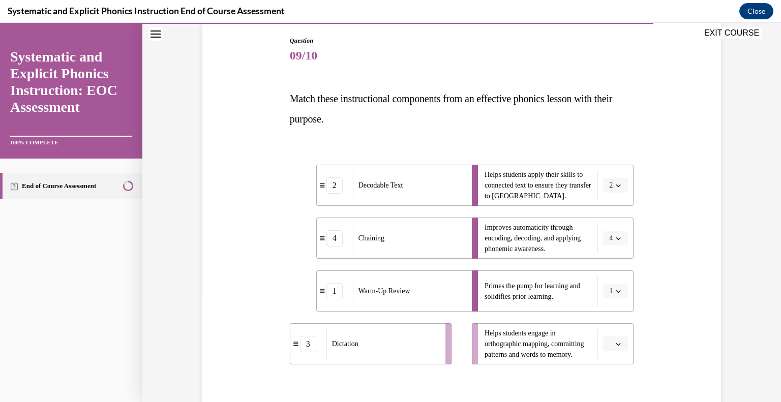
scroll to position [111, 0]
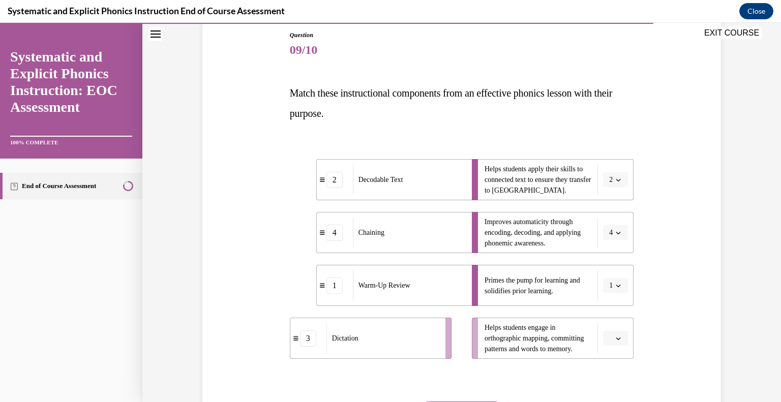
click at [621, 341] on span "button" at bounding box center [617, 338] width 7 height 7
click at [616, 296] on div "3" at bounding box center [614, 295] width 25 height 20
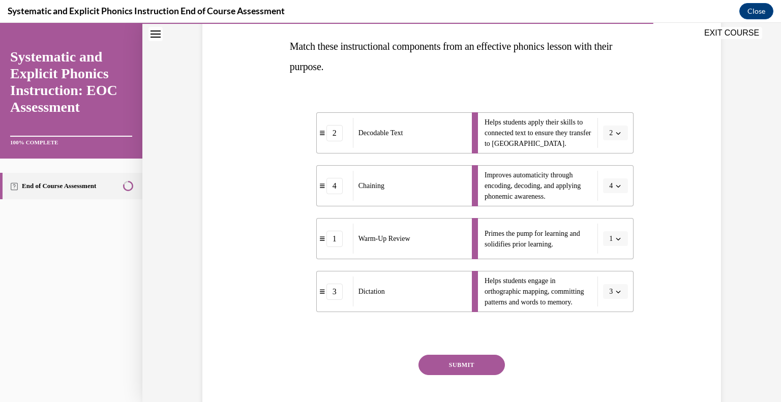
click at [458, 369] on button "SUBMIT" at bounding box center [461, 365] width 86 height 20
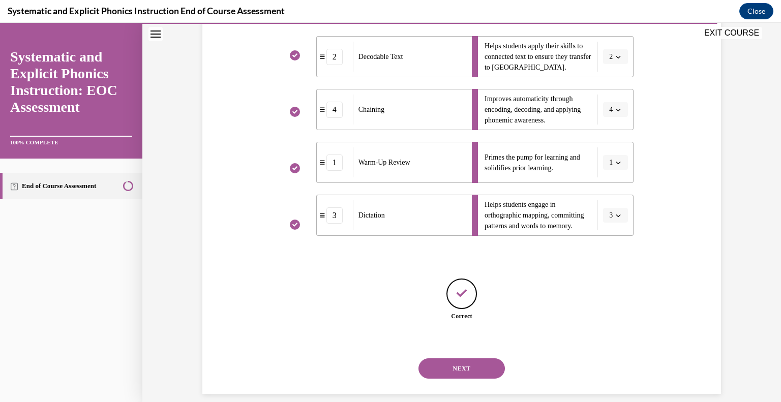
scroll to position [246, 0]
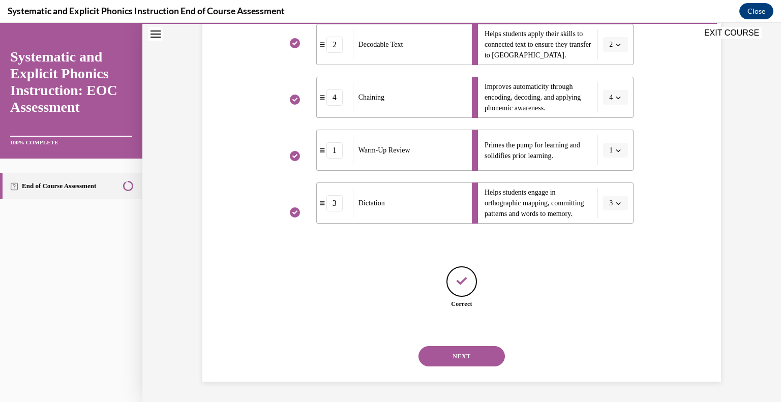
click at [469, 354] on button "NEXT" at bounding box center [461, 356] width 86 height 20
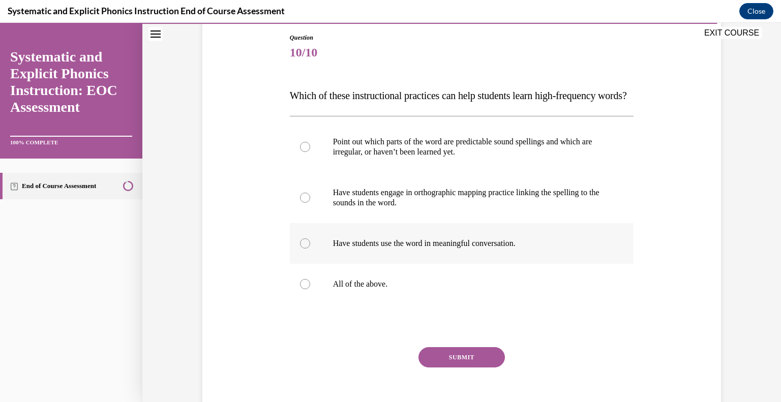
scroll to position [122, 0]
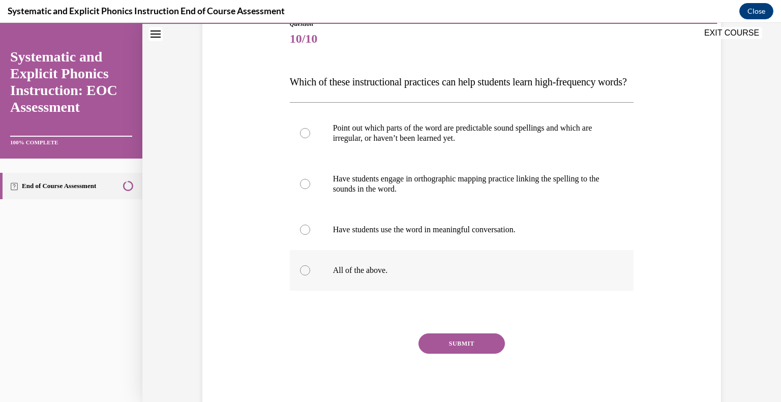
click at [301, 275] on div at bounding box center [305, 270] width 10 height 10
click at [434, 354] on button "SUBMIT" at bounding box center [461, 343] width 86 height 20
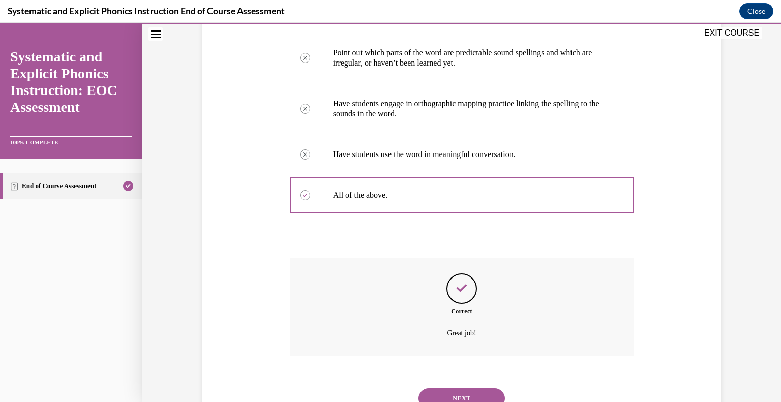
scroll to position [259, 0]
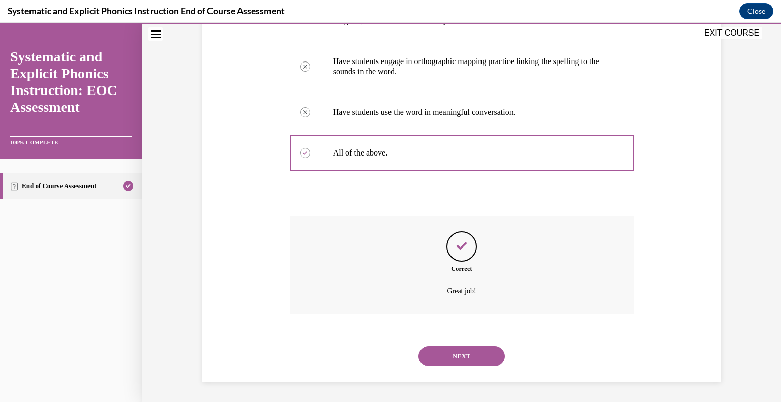
click at [465, 356] on button "NEXT" at bounding box center [461, 356] width 86 height 20
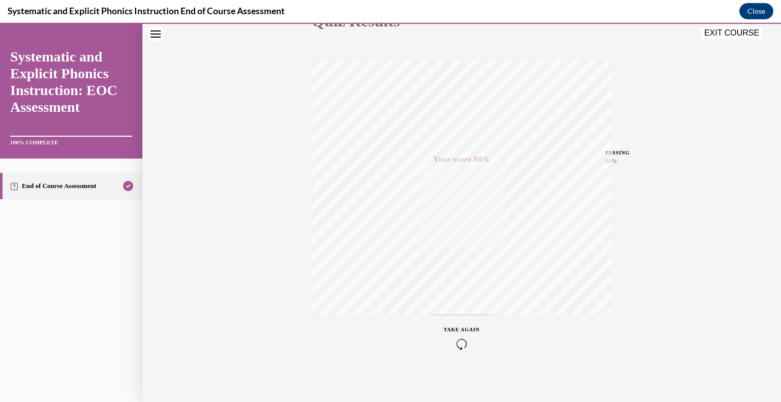
scroll to position [137, 0]
click at [746, 36] on button "EXIT COURSE" at bounding box center [731, 33] width 61 height 12
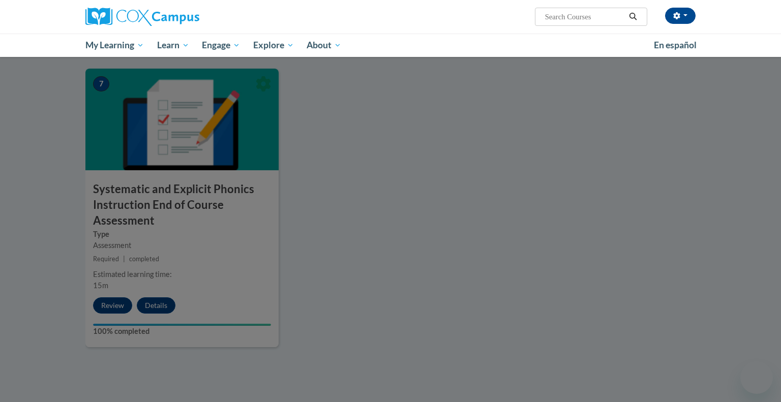
scroll to position [769, 0]
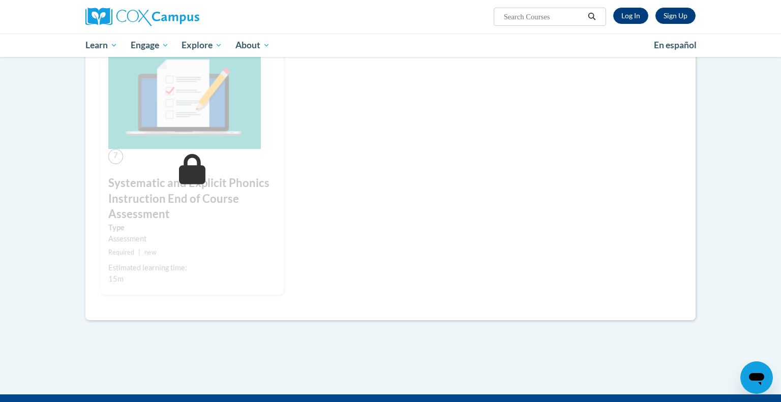
scroll to position [606, 0]
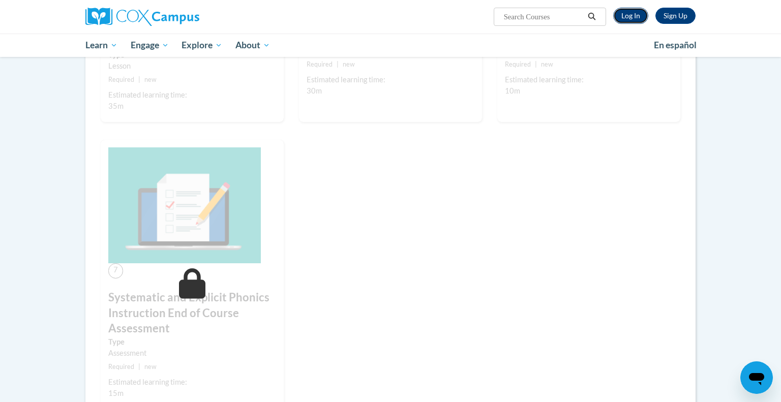
click at [624, 16] on link "Log In" at bounding box center [630, 16] width 35 height 16
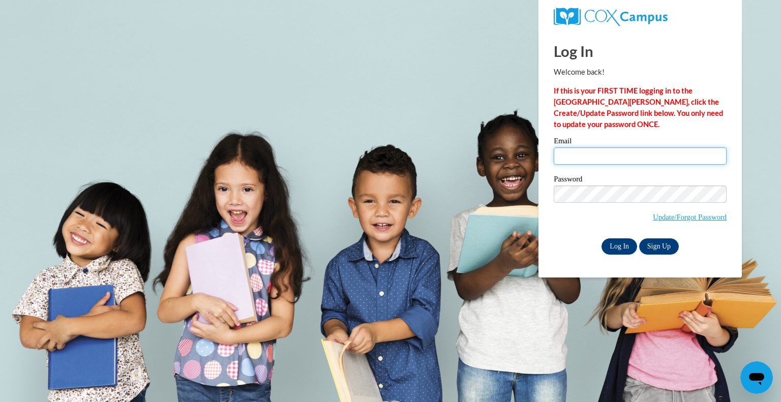
type input "mgrisolono@kewaskumschools.org"
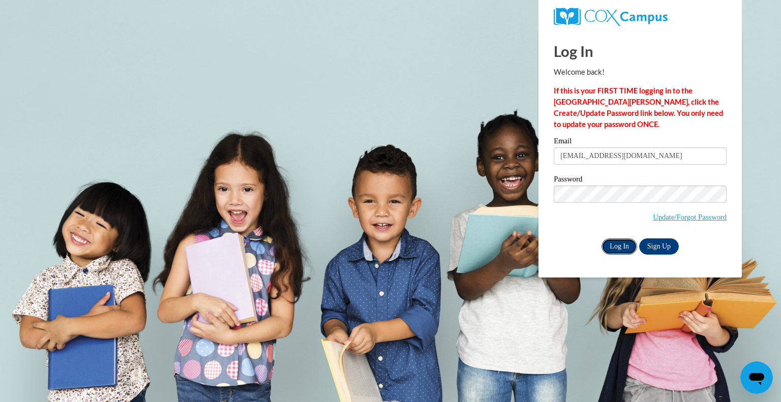
click at [616, 247] on input "Log In" at bounding box center [619, 246] width 36 height 16
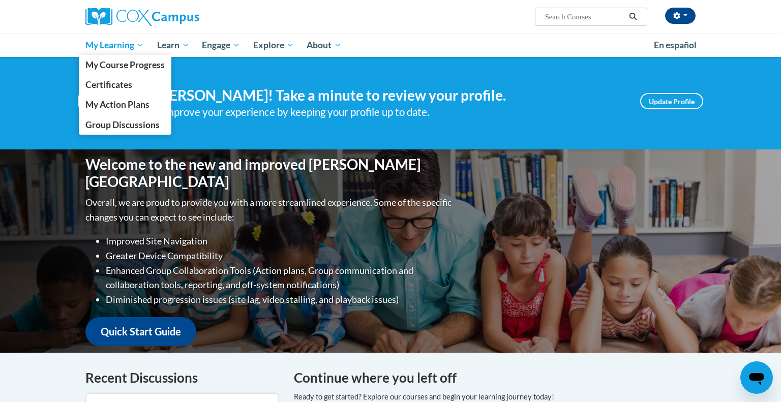
scroll to position [2, 0]
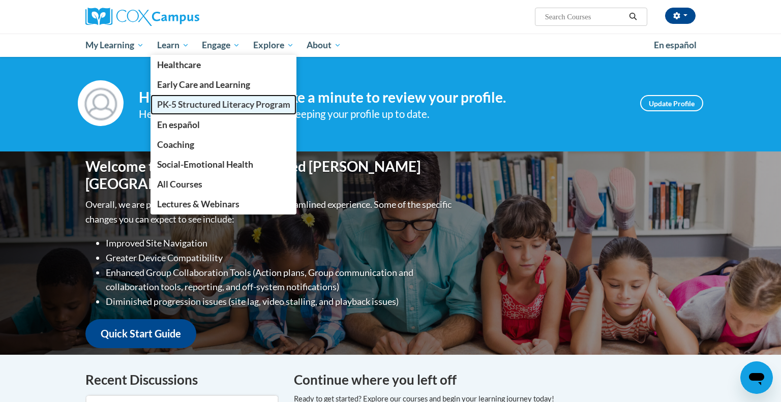
click at [176, 106] on span "PK-5 Structured Literacy Program" at bounding box center [223, 104] width 133 height 11
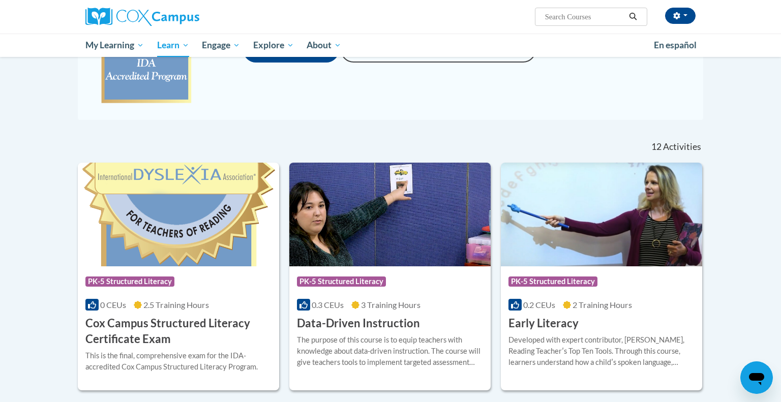
scroll to position [227, 0]
